Goal: Find specific page/section: Find specific page/section

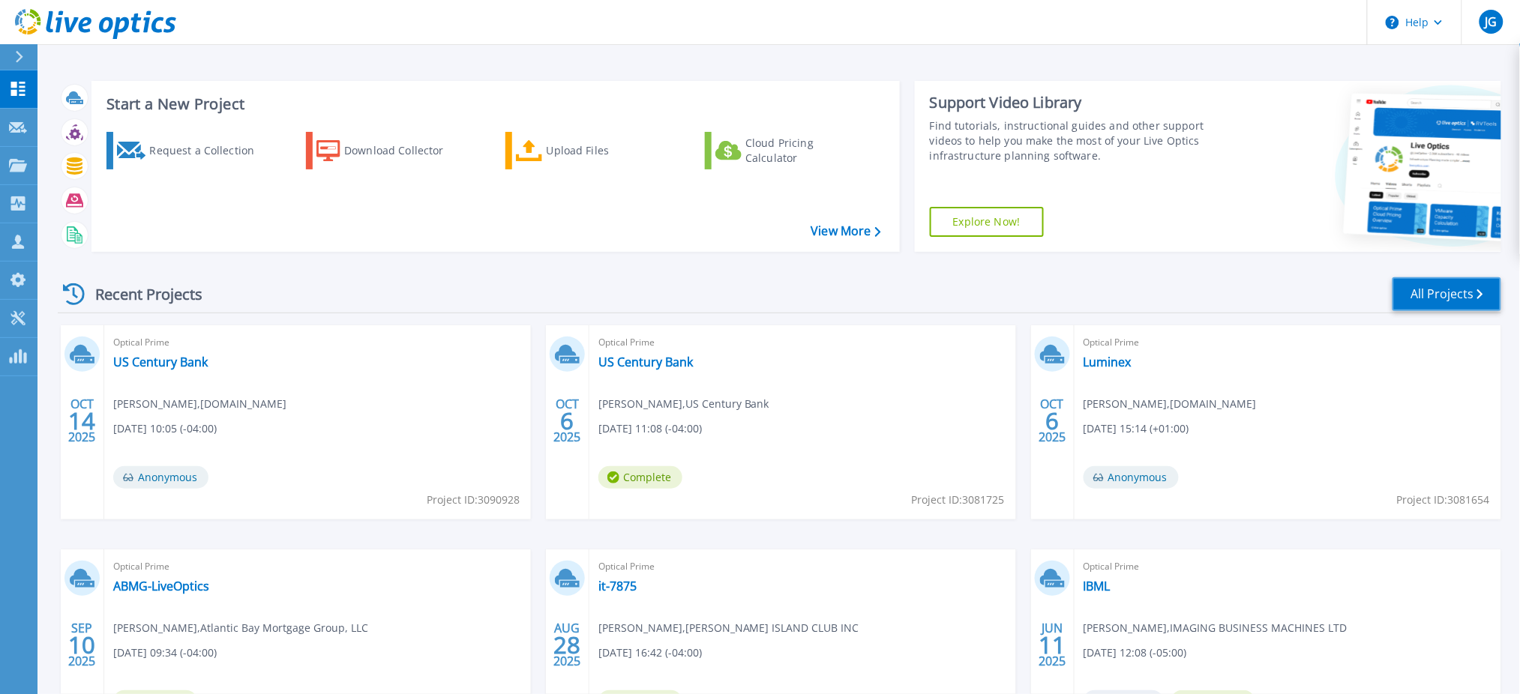
click at [1466, 295] on link "All Projects" at bounding box center [1446, 294] width 109 height 34
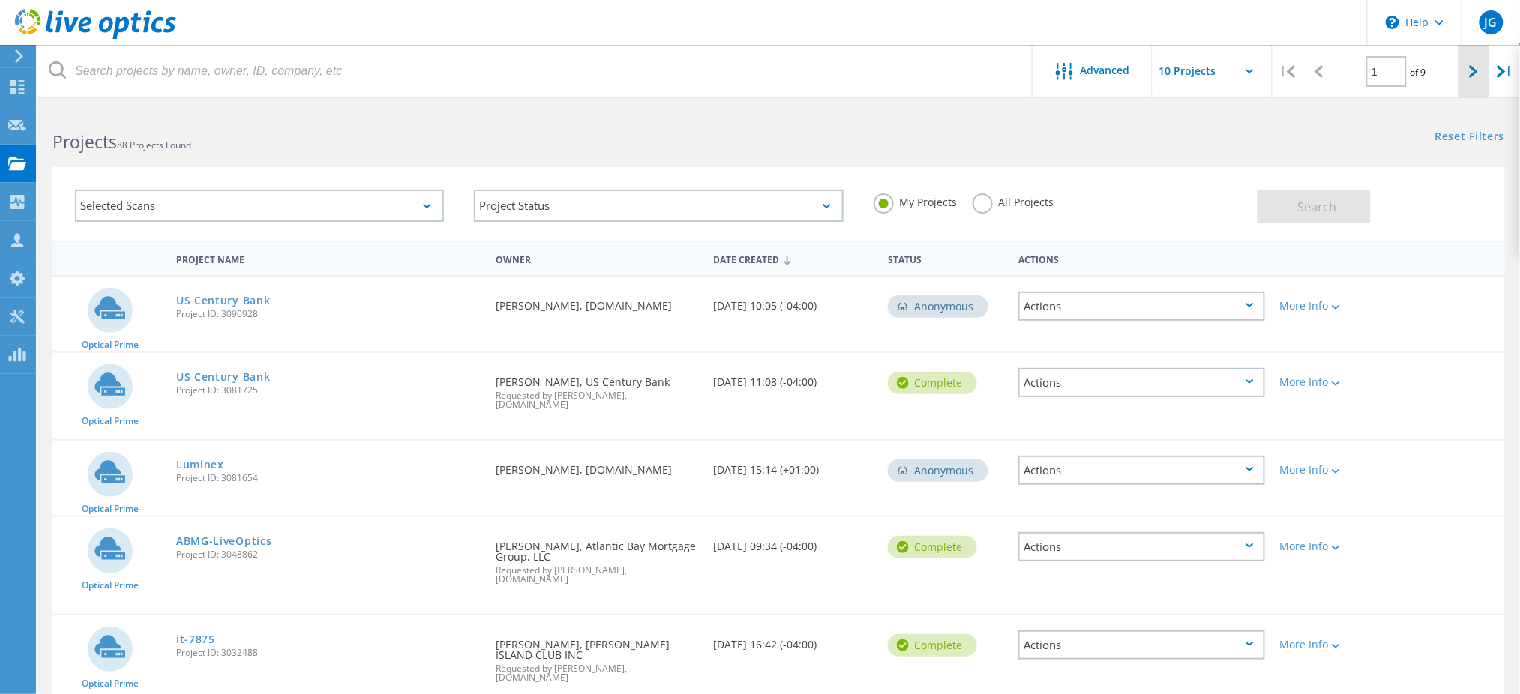
click at [1469, 73] on icon at bounding box center [1473, 71] width 9 height 13
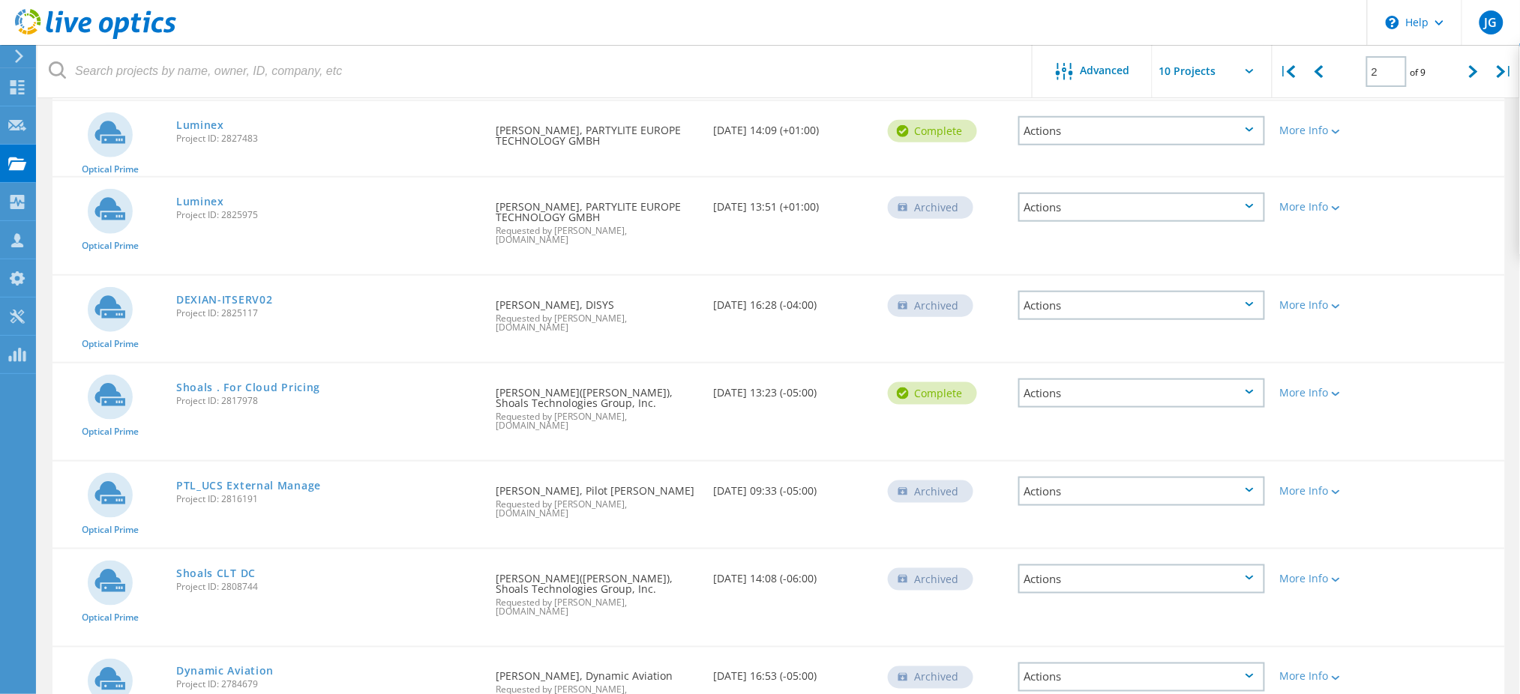
scroll to position [441, 0]
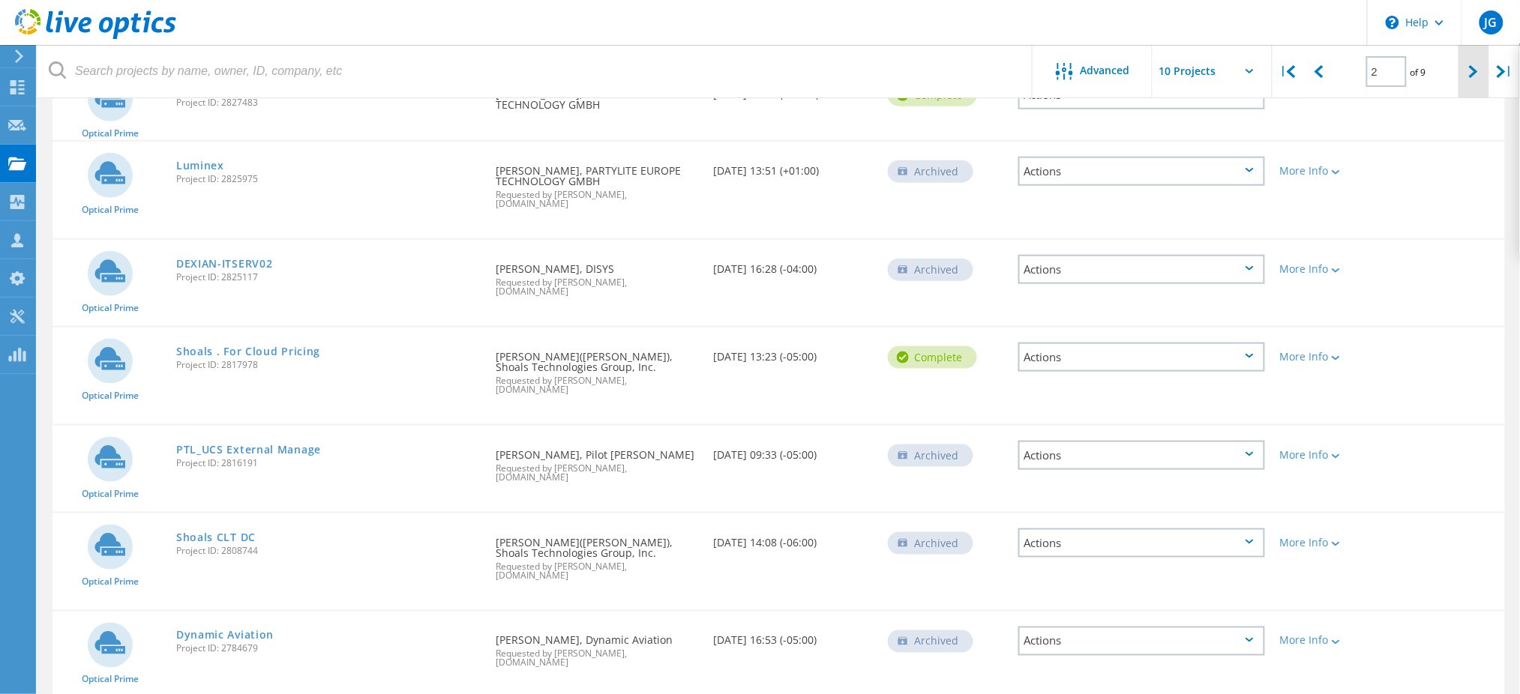
click at [1466, 78] on div at bounding box center [1473, 71] width 31 height 53
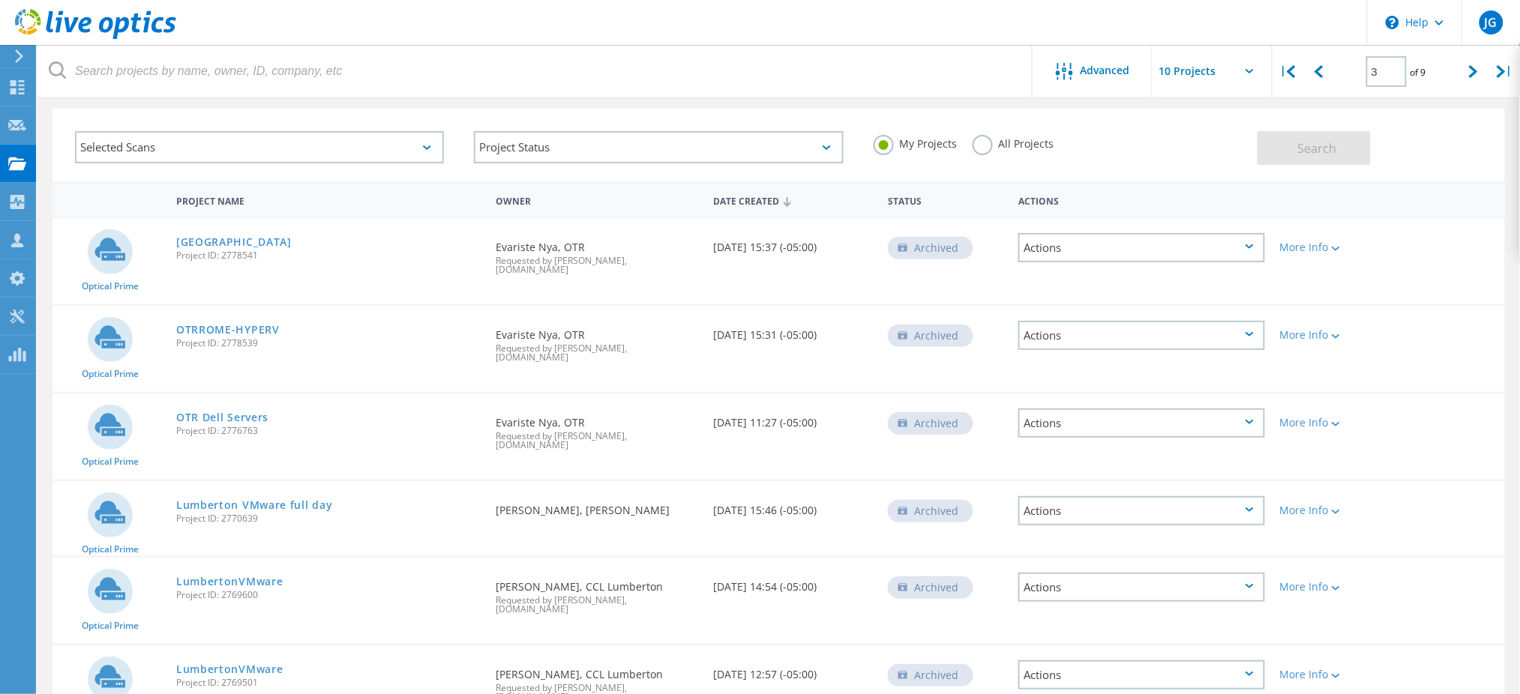
scroll to position [0, 0]
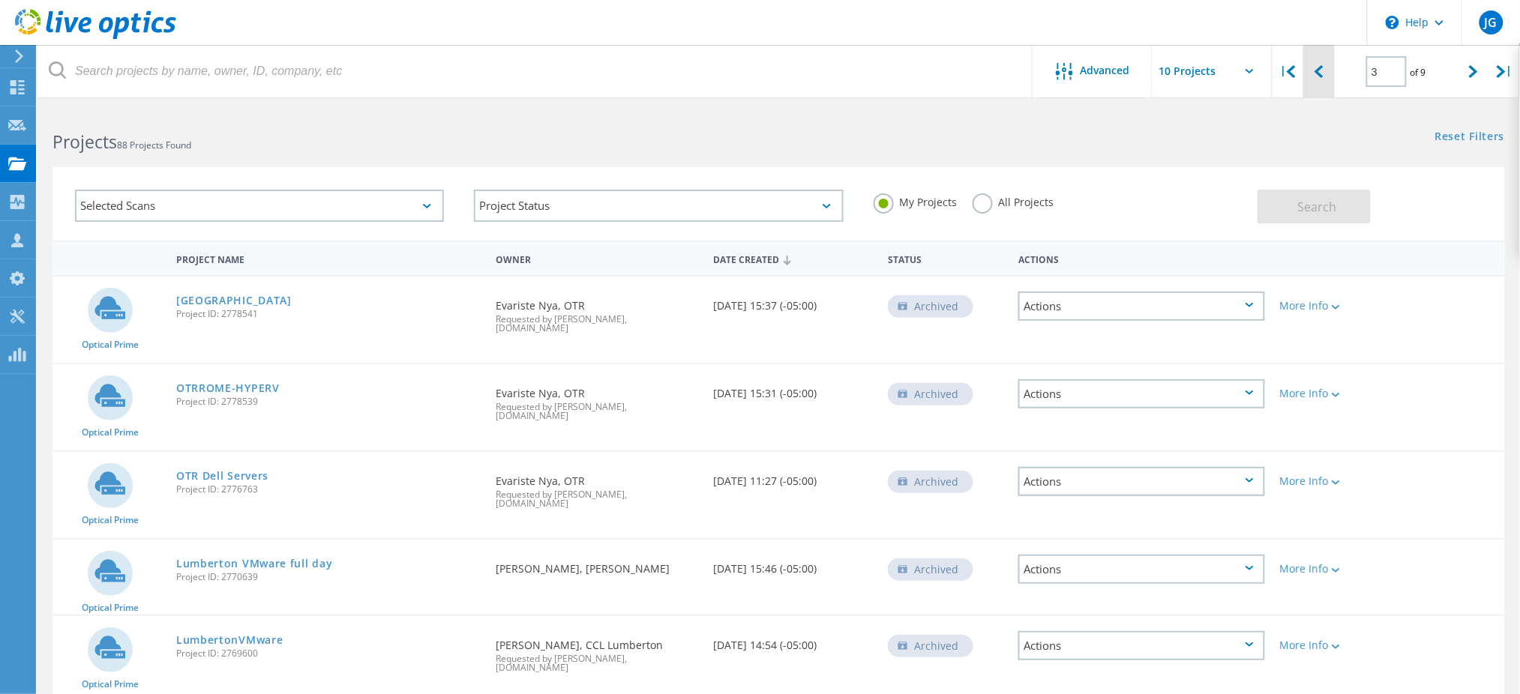
click at [1323, 73] on icon at bounding box center [1318, 71] width 9 height 13
type input "2"
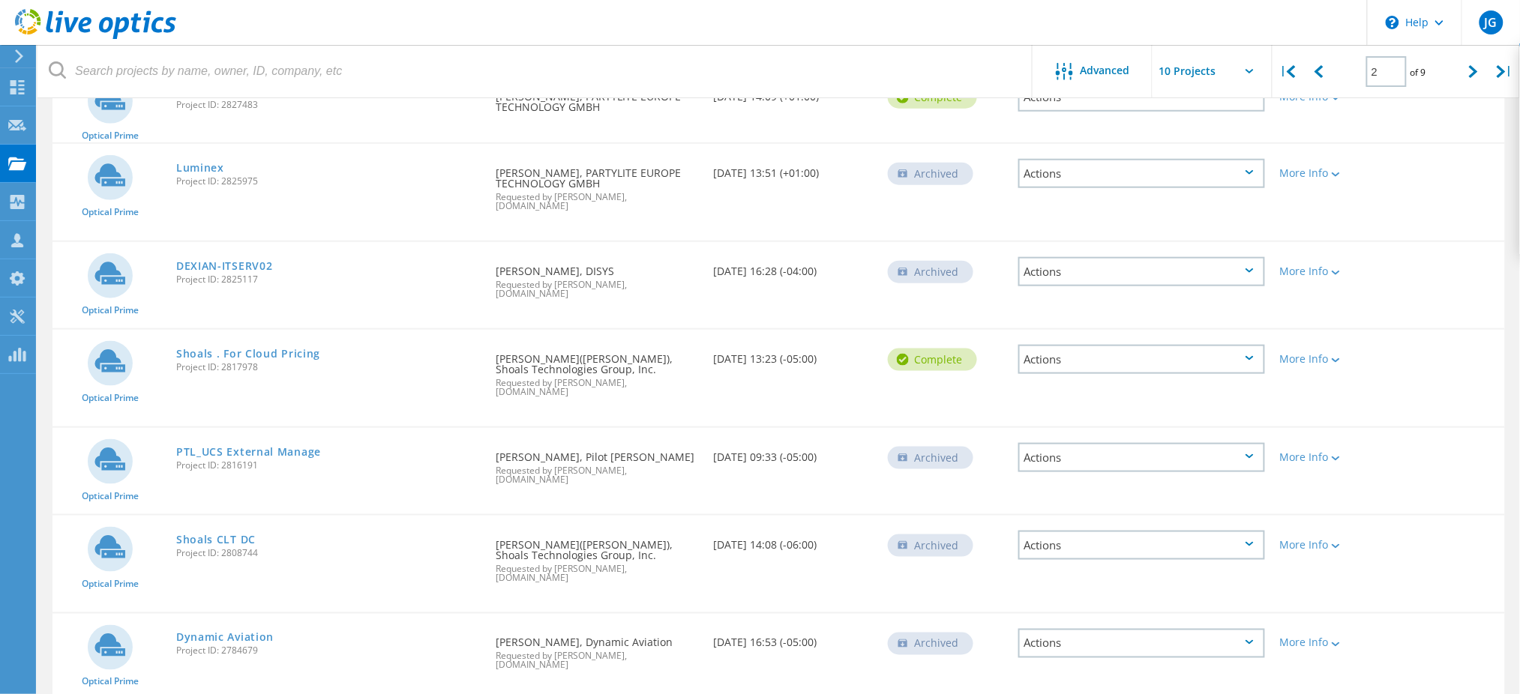
scroll to position [441, 0]
